Goal: Task Accomplishment & Management: Manage account settings

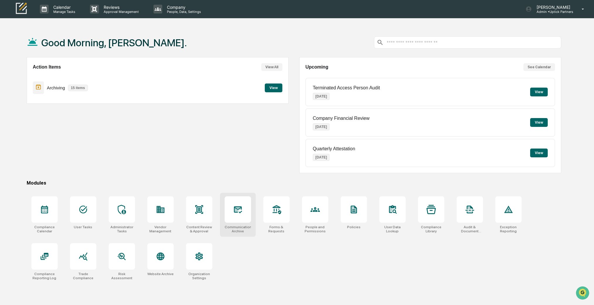
click at [234, 219] on div at bounding box center [238, 209] width 26 height 26
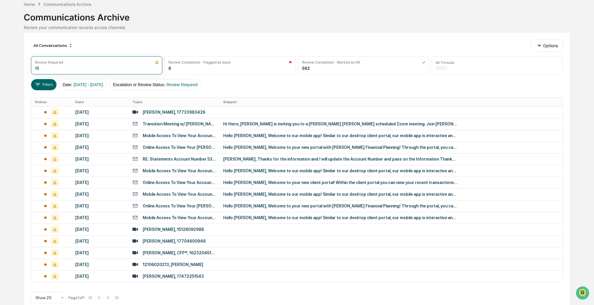
scroll to position [37, 0]
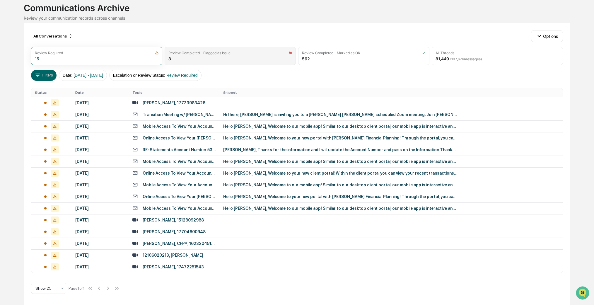
click at [231, 51] on div "Review Completed - Flagged as Issue" at bounding box center [230, 53] width 124 height 4
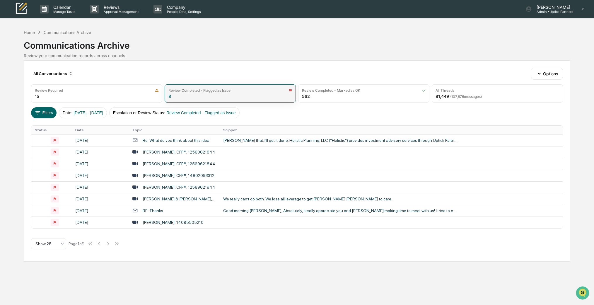
scroll to position [0, 0]
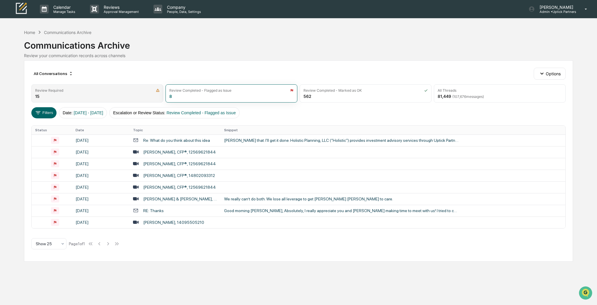
click at [110, 95] on div "Review Required 15" at bounding box center [97, 93] width 132 height 18
